Goal: Navigation & Orientation: Understand site structure

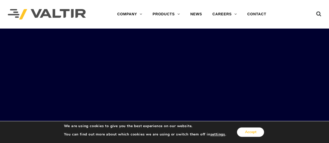
click at [249, 131] on button "Accept" at bounding box center [250, 132] width 27 height 9
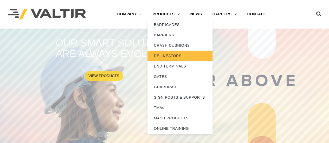
click at [168, 57] on link "DELINEATORS" at bounding box center [179, 56] width 65 height 10
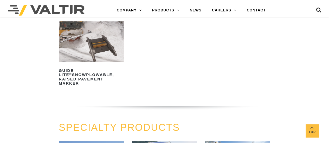
scroll to position [286, 0]
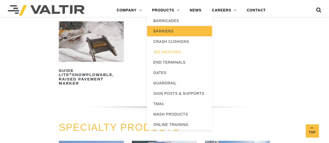
click at [166, 33] on link "BARRIERS" at bounding box center [179, 31] width 65 height 10
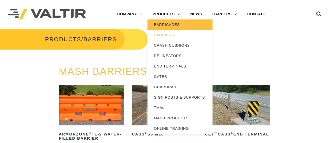
click at [164, 25] on link "BARRICADES" at bounding box center [179, 25] width 65 height 10
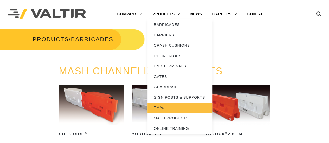
click at [166, 106] on link "TMAs" at bounding box center [179, 108] width 65 height 10
